Goal: Navigation & Orientation: Find specific page/section

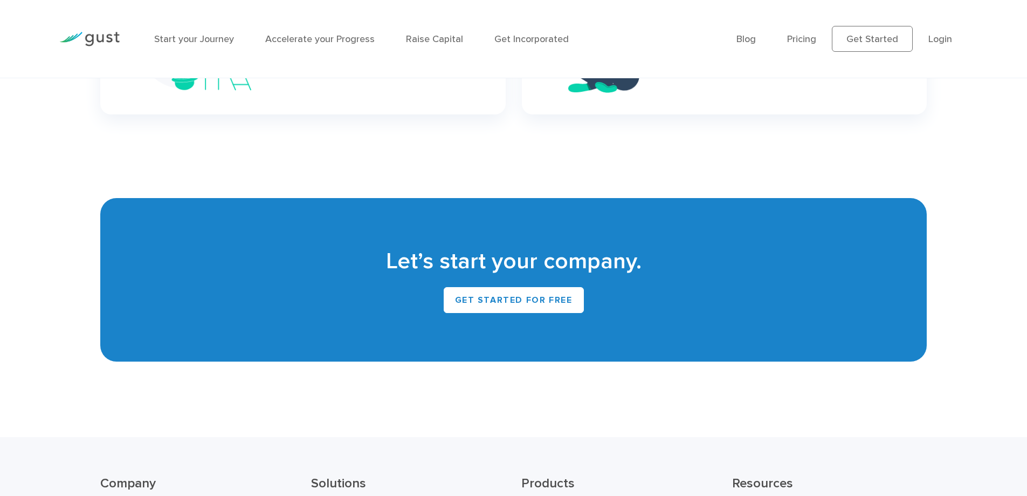
scroll to position [4854, 0]
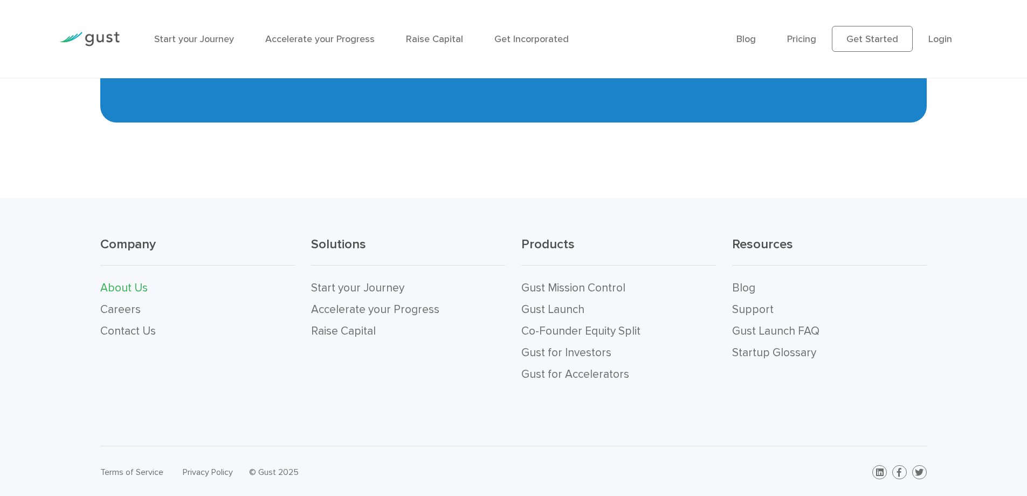
click at [131, 281] on link "About Us" at bounding box center [123, 287] width 47 height 13
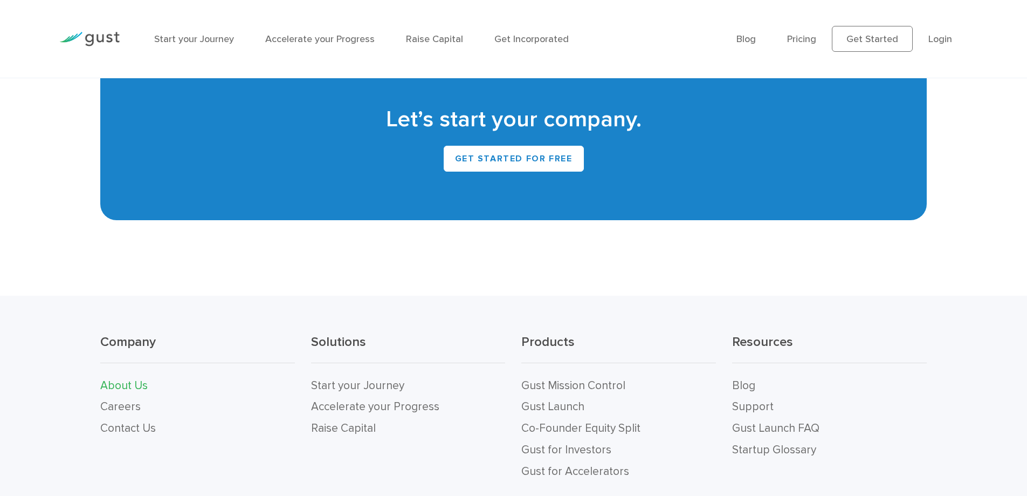
scroll to position [1201, 0]
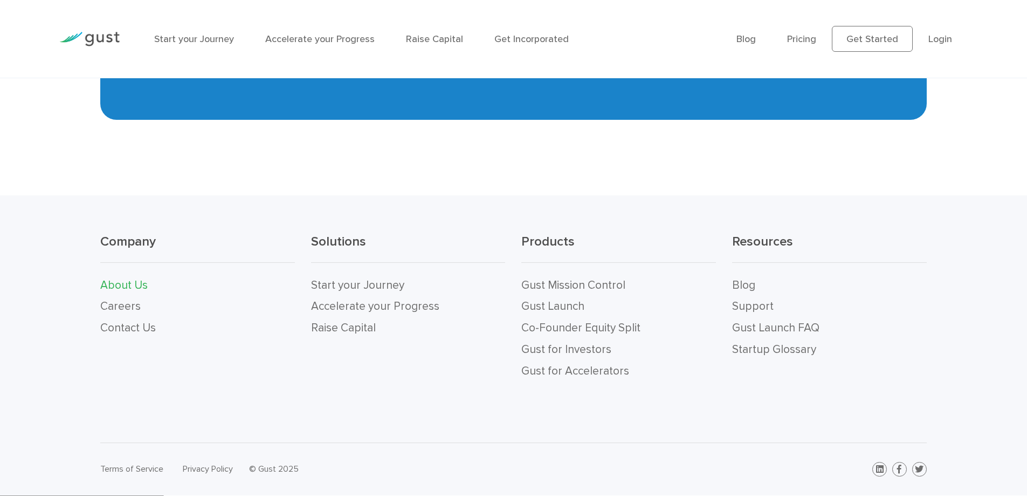
click at [507, 286] on div "Solutions Start your Journey Accelerate your Progress Raise Capital" at bounding box center [408, 307] width 211 height 149
click at [745, 285] on link "Blog" at bounding box center [743, 284] width 23 height 13
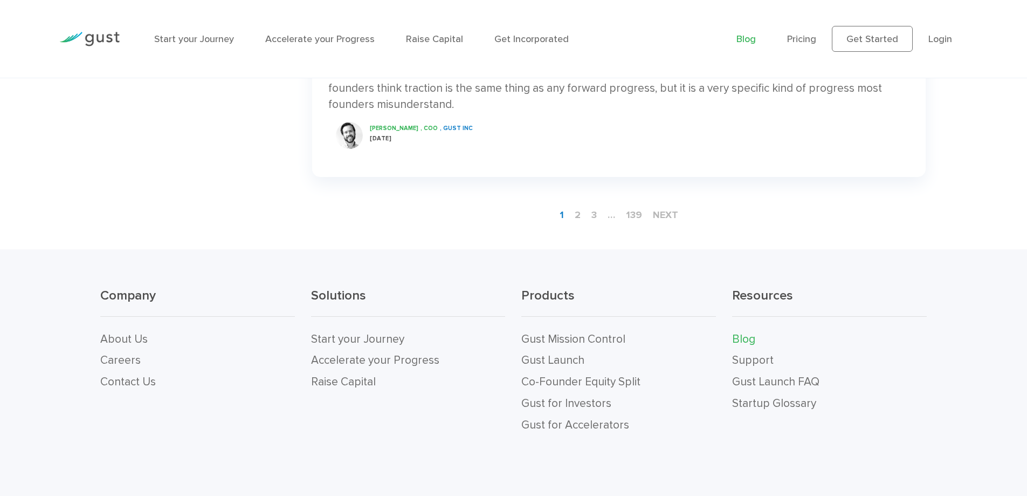
scroll to position [1918, 0]
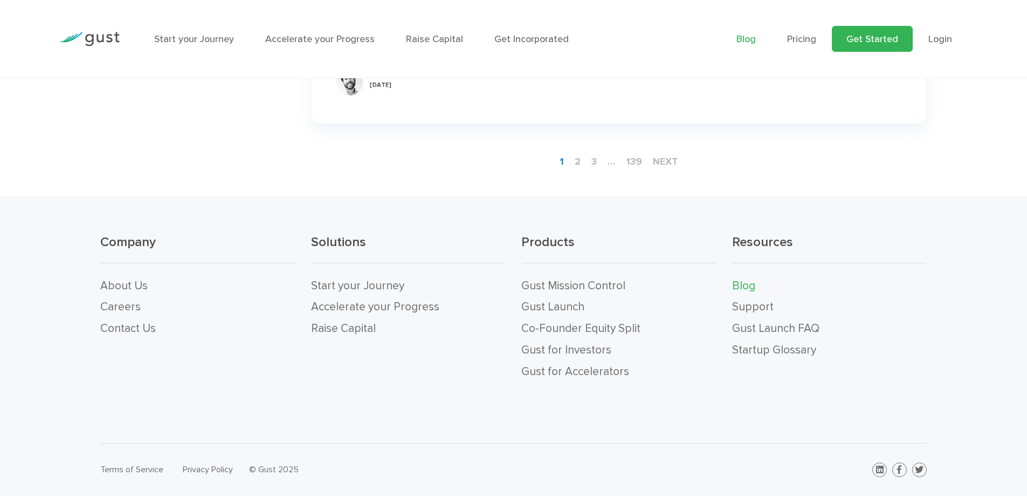
click at [862, 47] on link "Get Started" at bounding box center [872, 39] width 81 height 26
